Goal: Information Seeking & Learning: Learn about a topic

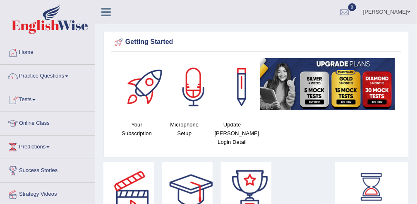
click at [49, 121] on link "Online Class" at bounding box center [47, 122] width 94 height 21
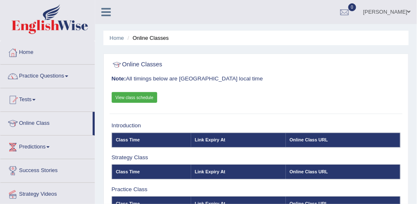
click at [109, 14] on icon at bounding box center [106, 12] width 10 height 11
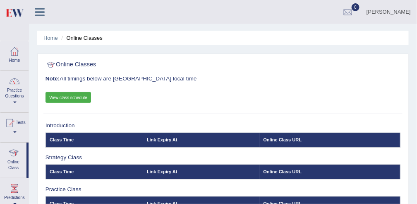
click at [109, 14] on div "Ravinder Kaur Toggle navigation Username: KaurRavinder Access Type: Online Subs…" at bounding box center [223, 12] width 388 height 24
click at [38, 11] on icon at bounding box center [40, 12] width 10 height 11
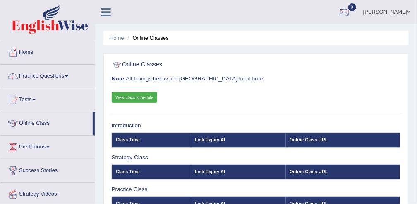
click at [351, 8] on div at bounding box center [344, 12] width 12 height 12
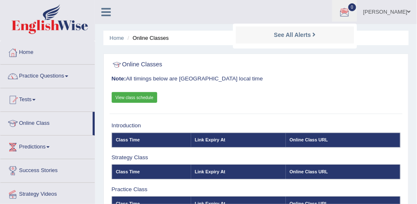
click at [132, 98] on link "View class schedule" at bounding box center [135, 97] width 46 height 11
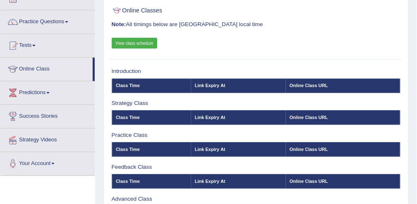
scroll to position [54, 0]
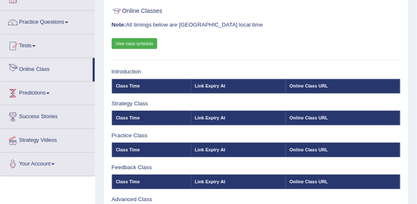
click at [46, 70] on link "Online Class" at bounding box center [46, 68] width 92 height 21
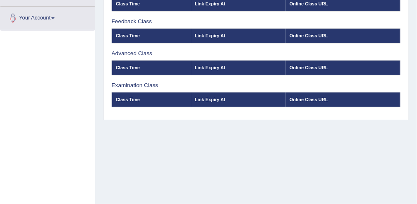
scroll to position [230, 0]
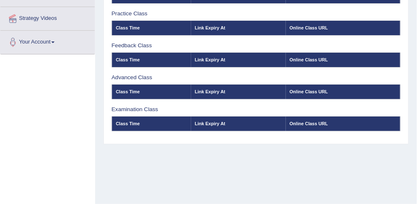
scroll to position [0, 0]
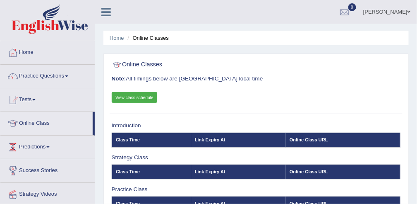
click at [43, 148] on link "Predictions" at bounding box center [47, 145] width 94 height 21
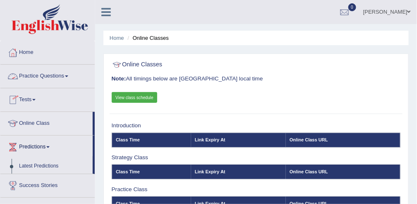
click at [42, 75] on link "Practice Questions" at bounding box center [47, 75] width 94 height 21
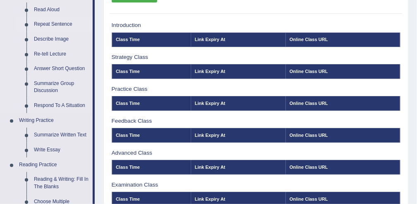
scroll to position [99, 0]
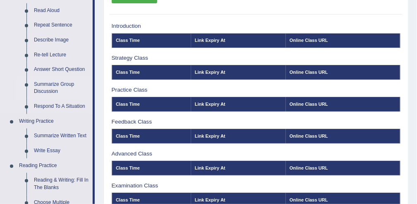
click at [54, 84] on link "Summarize Group Discussion" at bounding box center [61, 88] width 62 height 22
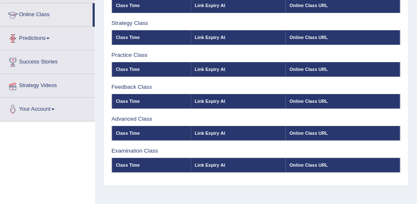
scroll to position [154, 0]
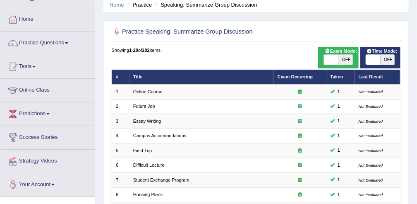
scroll to position [14, 0]
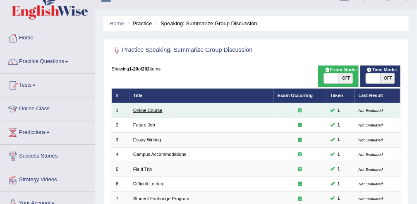
click at [151, 109] on link "Online Course" at bounding box center [147, 110] width 29 height 5
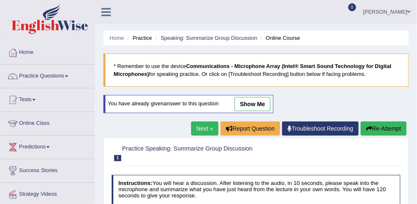
scroll to position [4, 0]
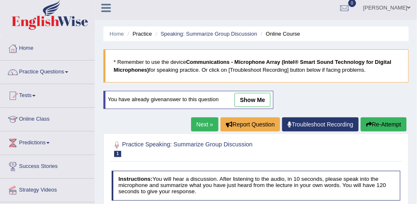
click at [249, 99] on link "show me" at bounding box center [253, 100] width 36 height 14
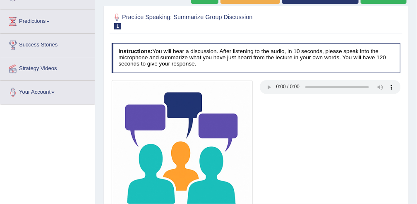
scroll to position [121, 0]
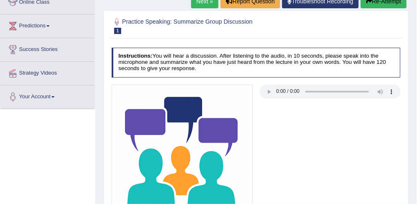
click at [163, 146] on img at bounding box center [182, 154] width 141 height 141
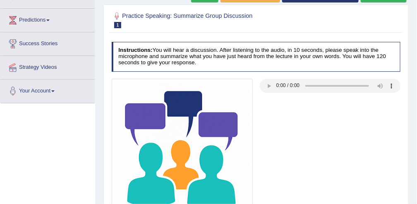
scroll to position [155, 0]
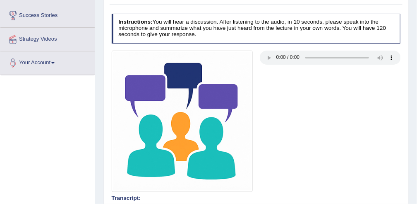
click at [163, 146] on img at bounding box center [182, 120] width 141 height 141
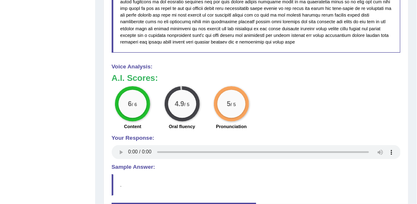
scroll to position [636, 0]
